Goal: Information Seeking & Learning: Learn about a topic

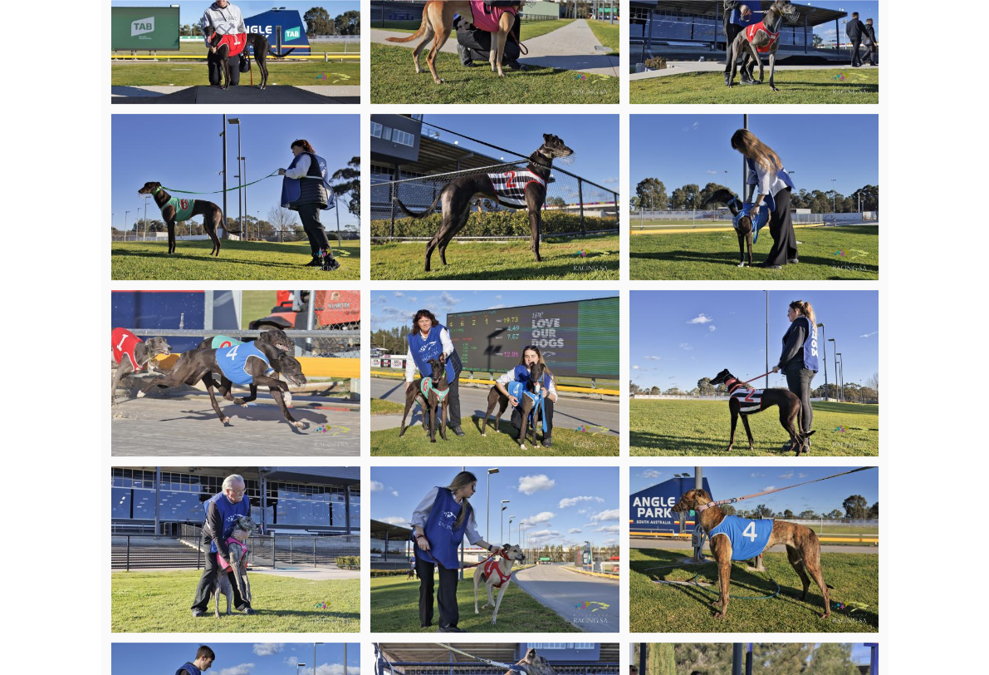
scroll to position [3578, 0]
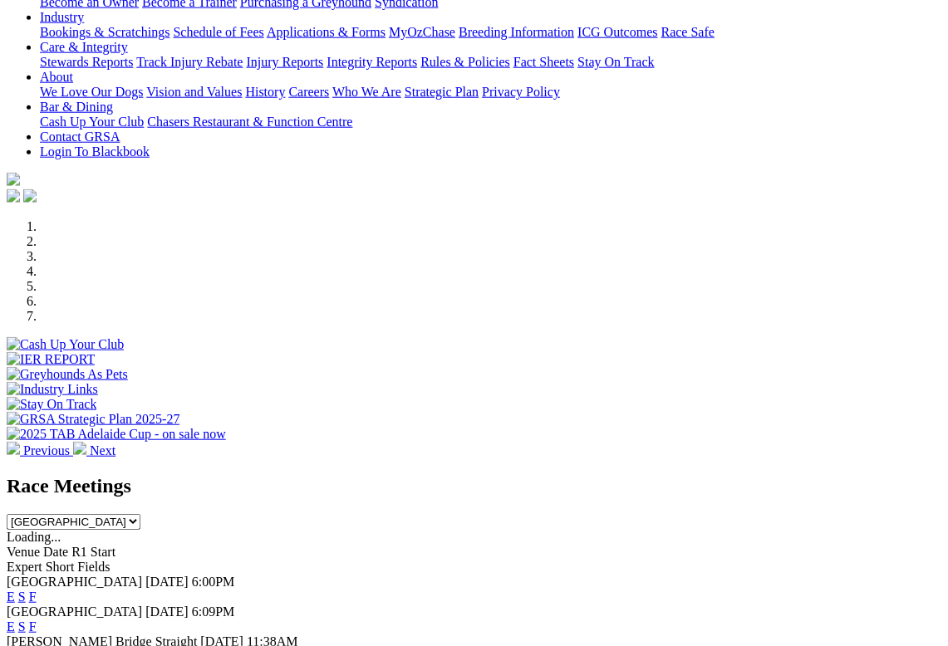
scroll to position [305, 0]
click at [37, 579] on link "F" at bounding box center [32, 598] width 7 height 14
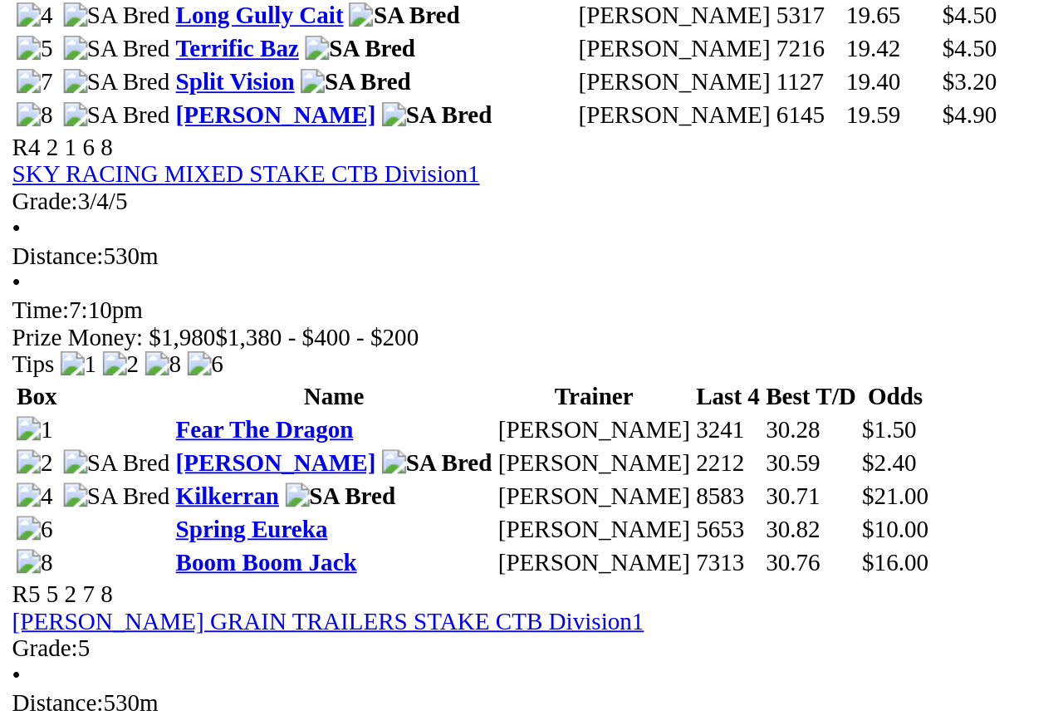
scroll to position [1552, 0]
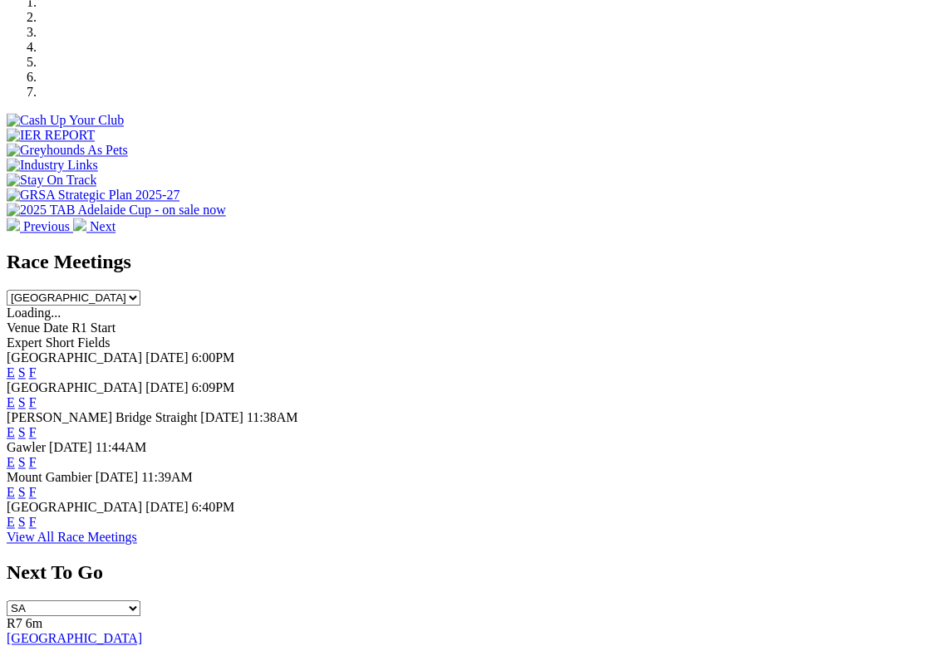
scroll to position [530, 0]
click at [37, 515] on link "F" at bounding box center [32, 522] width 7 height 14
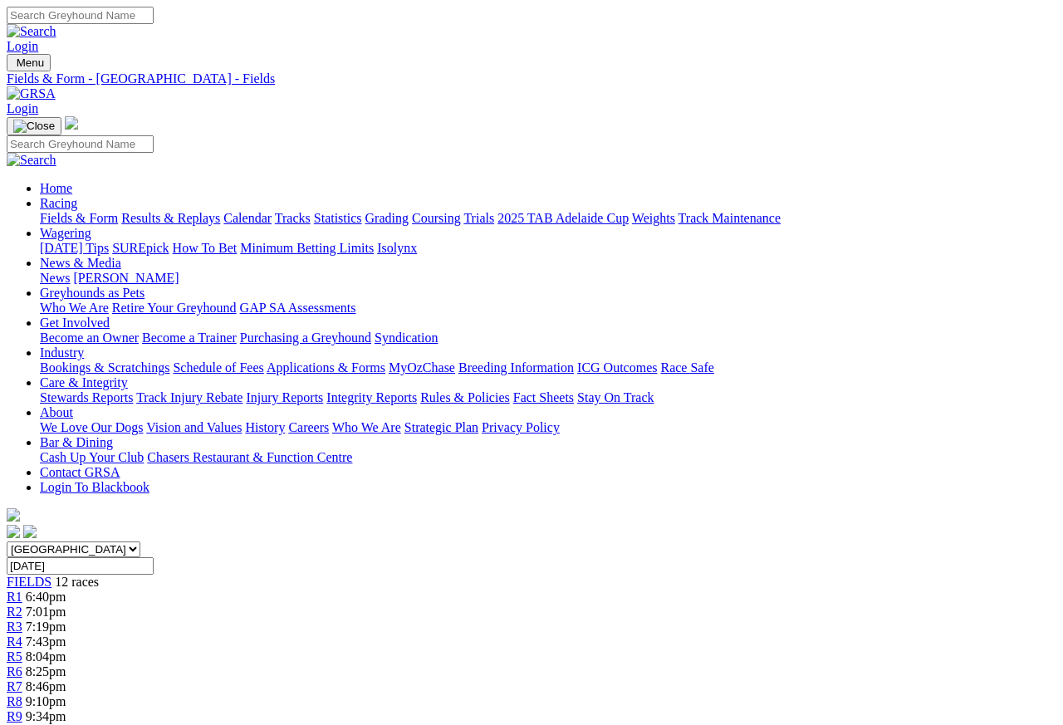
scroll to position [15, 0]
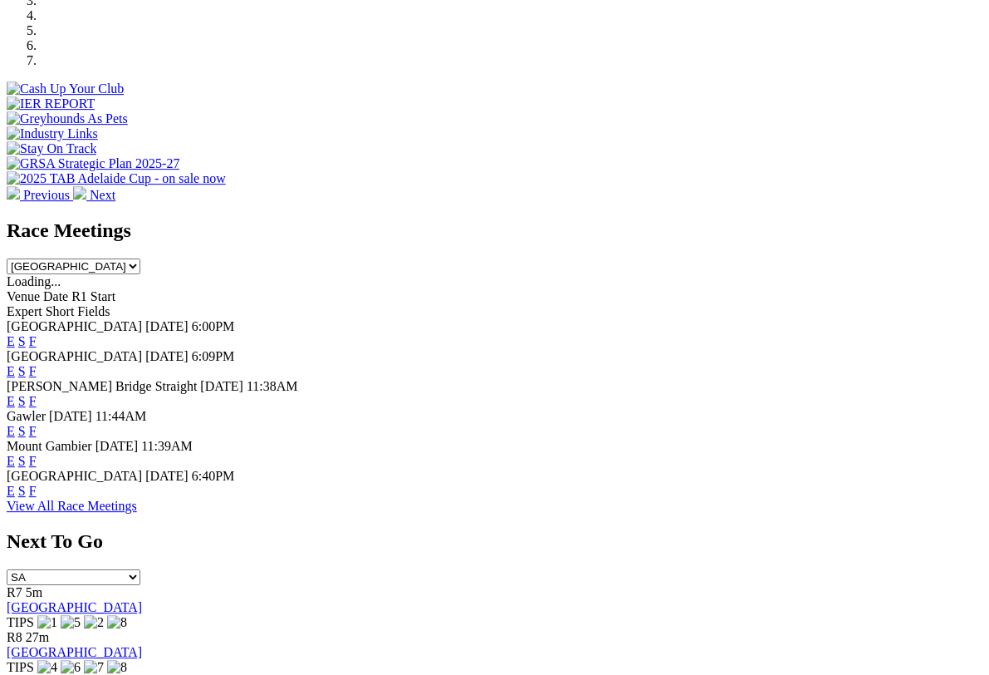
scroll to position [562, 0]
click at [37, 484] on link "F" at bounding box center [32, 491] width 7 height 14
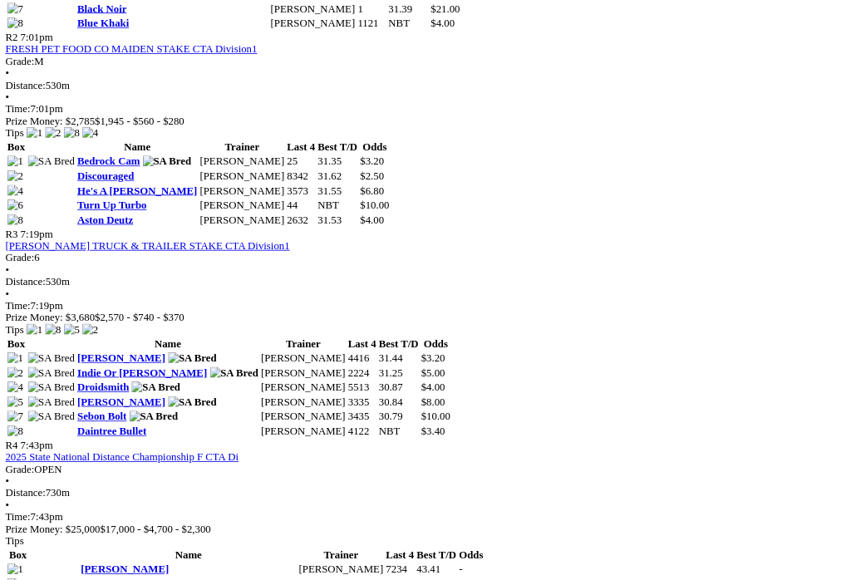
scroll to position [1145, 0]
